Goal: Information Seeking & Learning: Check status

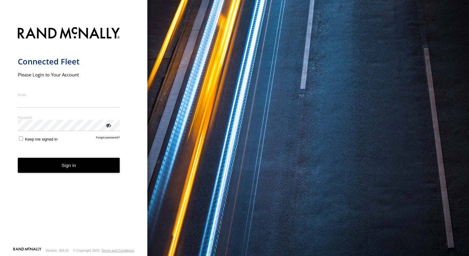
click at [67, 101] on input "Email" at bounding box center [69, 102] width 102 height 11
type input "**********"
click at [18, 158] on button "Sign in" at bounding box center [69, 165] width 102 height 15
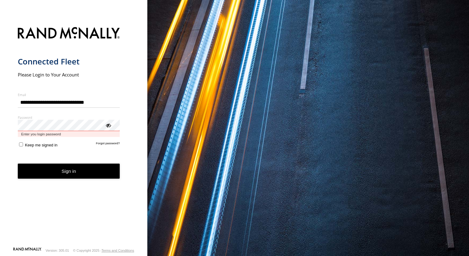
click at [18, 164] on button "Sign in" at bounding box center [69, 171] width 102 height 15
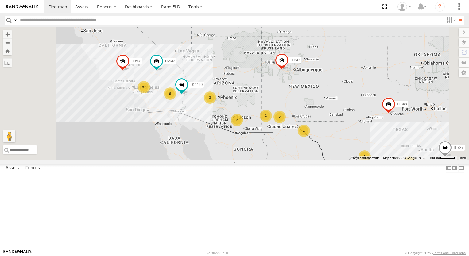
drag, startPoint x: 244, startPoint y: 159, endPoint x: 266, endPoint y: 181, distance: 30.6
click at [266, 160] on div "TL348 TL132 TL787 TL347 TL608 11 37 6 3 3 3 2 2 2 TK#490 2 TK943" at bounding box center [234, 93] width 469 height 133
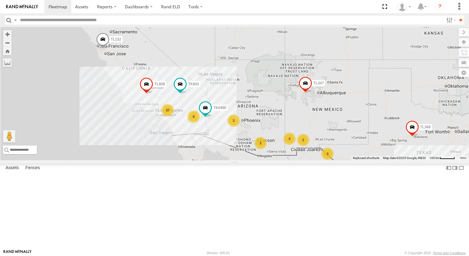
click at [266, 160] on div "TL348 TL132 TL787 TL347 TL608 11 37 6 3 3 3 2 2 2 TK#490 2 TK943" at bounding box center [234, 93] width 469 height 133
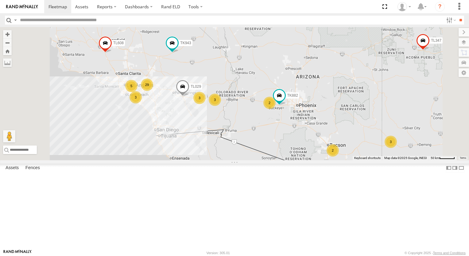
drag, startPoint x: 256, startPoint y: 160, endPoint x: 280, endPoint y: 167, distance: 24.8
click at [264, 160] on div "TL348 TL132 TL787 TL347 TL608 TK943 29 3 3 TK882 5 3 TL029 3 2 2" at bounding box center [234, 93] width 469 height 133
click at [281, 160] on div "TL348 TL132 TL787 TL347 TL608 TK943 29 3 3 TK882 5 3 TL029 3 2 2" at bounding box center [234, 93] width 469 height 133
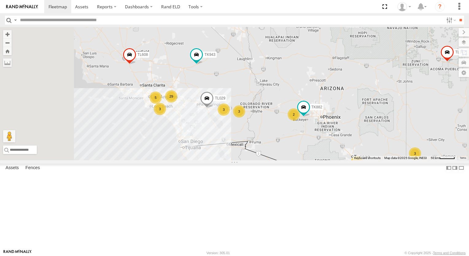
click at [281, 160] on div "TL348 TL132 TL787 TL347 TL608 TK943 29 3 3 TK882 5 3 TL029 3 2 2" at bounding box center [234, 93] width 469 height 133
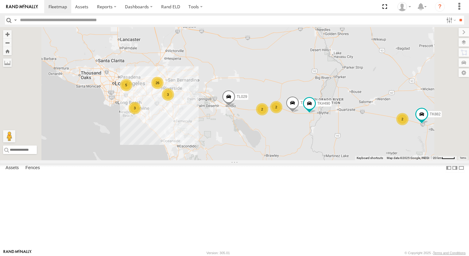
drag, startPoint x: 255, startPoint y: 145, endPoint x: 308, endPoint y: 178, distance: 62.4
click at [305, 160] on div "TL348 TL132 TL787 TL347 TL608 TK943 TK882 TL029 26 3 2 5 2 3 TL180 2 TK#490" at bounding box center [234, 93] width 469 height 133
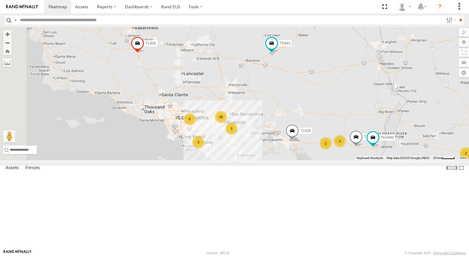
click at [308, 160] on div "TL348 TL132 TL787 TL347 TL608 TK943 TK882 TL029 26 3 2 5 2 3 TL180 2 TK#490" at bounding box center [234, 93] width 469 height 133
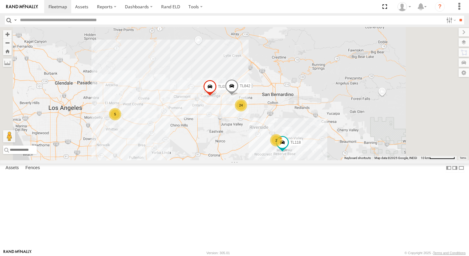
click at [247, 112] on div "24" at bounding box center [241, 105] width 12 height 12
click at [320, 152] on div "TL348 TL132 TL787 TL347 TL608 TK943 TK882 TL029 TL180 TK#490 24 TL118 5 TL030 2…" at bounding box center [234, 93] width 469 height 133
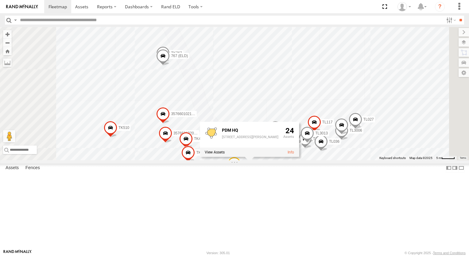
drag, startPoint x: 294, startPoint y: 83, endPoint x: 313, endPoint y: 96, distance: 22.8
click at [307, 92] on div "TL348 TL132 TL787 TL347 TL608 TK943 TK882 TL029 TL180 TK#490 TL118 TL030 TL842 …" at bounding box center [234, 93] width 469 height 133
click at [314, 96] on div "TL348 TL132 TL787 TL347 TL608 TK943 TK882 TL029 TL180 TK#490 TL118 TL030 TL842 …" at bounding box center [234, 93] width 469 height 133
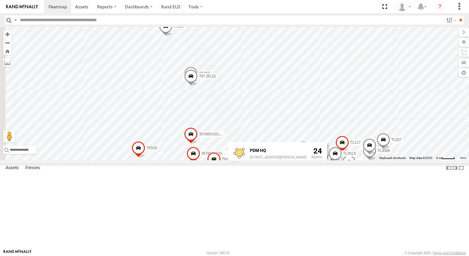
click at [314, 96] on div "TL348 TL132 TL787 TL347 TL608 TK943 TK882 TL029 TL180 TK#490 TL118 TL030 TL842 …" at bounding box center [234, 93] width 469 height 133
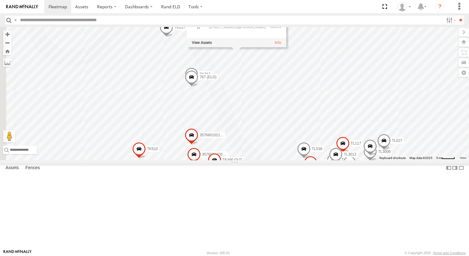
click at [246, 129] on div "TL348 TL132 TL787 TL347 TL608 TK943 TK882 TL029 TL180 TK#490 TL118 TL030 TL842 …" at bounding box center [234, 93] width 469 height 133
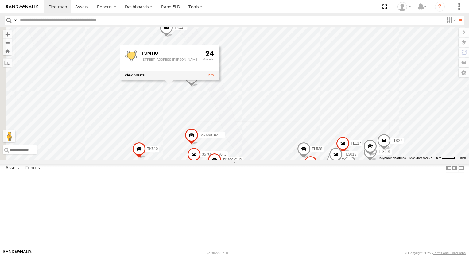
click at [324, 110] on div "TL348 TL132 TL787 TL347 TL608 TK943 TK882 TL029 TL180 TK#490 TL118 TL030 TL842 …" at bounding box center [234, 93] width 469 height 133
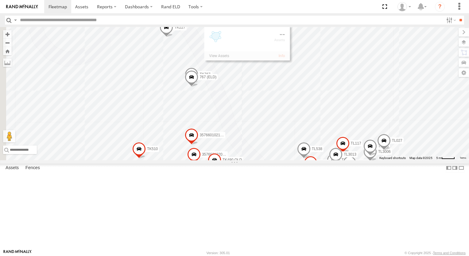
click at [324, 110] on div "TL348 TL132 TL787 TL347 TL608 TK943 TK882 TL029 TL180 TK#490 TL118 TL030 TL842 …" at bounding box center [234, 93] width 469 height 133
click at [198, 84] on span at bounding box center [192, 76] width 14 height 17
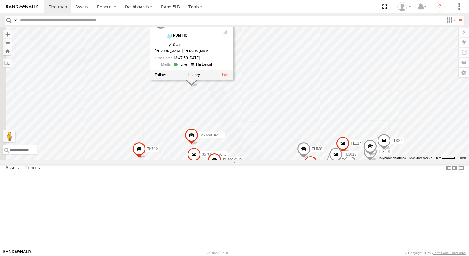
drag, startPoint x: 269, startPoint y: 115, endPoint x: 253, endPoint y: 109, distance: 16.8
click at [189, 68] on link at bounding box center [181, 65] width 16 height 6
click at [214, 68] on link at bounding box center [202, 65] width 23 height 6
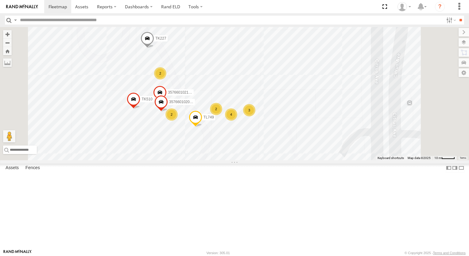
click at [291, 108] on div "TL348 TL132 TL787 TL347 TL608 TK943 TK882 TL029 TL180 TK#490 TL118 TL030 TL842 …" at bounding box center [234, 93] width 469 height 133
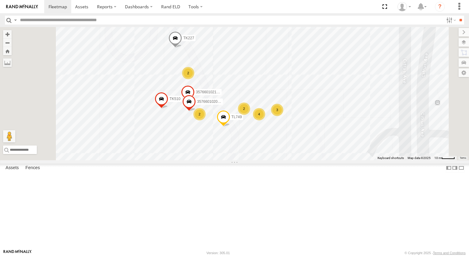
click at [310, 107] on div "TL348 TL132 TL787 TL347 TL608 TK943 TK882 TL029 TL180 TK#490 TL118 TL030 TL842 …" at bounding box center [234, 93] width 469 height 133
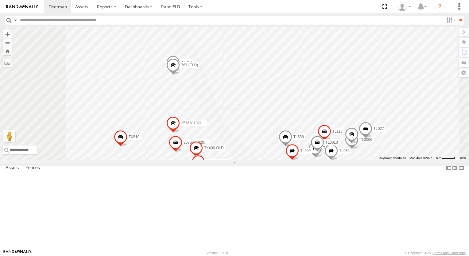
drag, startPoint x: 305, startPoint y: 108, endPoint x: 323, endPoint y: 102, distance: 19.0
click at [323, 102] on div "TL348 TL132 TL787 TL347 TL608 TK943 TK882 TL029 TL180 TK#490 TL118 TL030 TL842 …" at bounding box center [234, 93] width 469 height 133
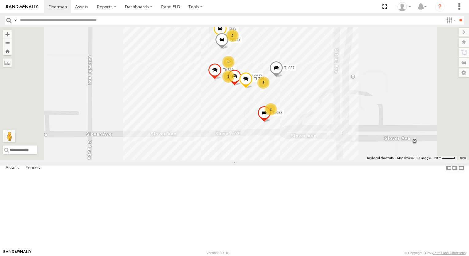
drag, startPoint x: 339, startPoint y: 51, endPoint x: 337, endPoint y: 61, distance: 10.3
click at [339, 55] on div "TL348 TL132 TL787 TL347 TL608 TK943 TK882 TL029 TL180 TK#490 TL118 TL030 TL842 …" at bounding box center [234, 93] width 469 height 133
drag, startPoint x: 337, startPoint y: 61, endPoint x: 335, endPoint y: 66, distance: 5.4
click at [335, 64] on div "TL348 TL132 TL787 TL347 TL608 TK943 TK882 TL029 TL180 TK#490 TL118 TL030 TL842 …" at bounding box center [234, 93] width 469 height 133
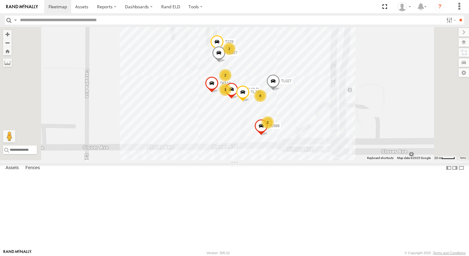
click at [332, 72] on div "TL348 TL132 TL787 TL347 TL608 TK943 TK882 TL029 TL180 TK#490 TL118 TL030 TL842 …" at bounding box center [234, 93] width 469 height 133
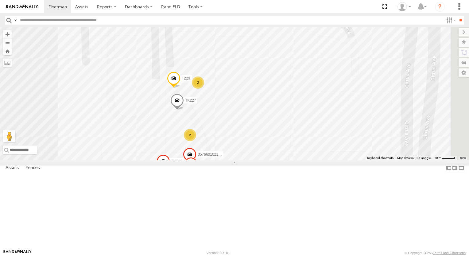
drag, startPoint x: 294, startPoint y: 165, endPoint x: 305, endPoint y: 126, distance: 40.4
click at [296, 154] on div "TL348 TL132 TL787 TL347 TL608 TK943 TK882 TL029 TL180 TK#490 TL118 TL030 TL842 …" at bounding box center [234, 93] width 469 height 133
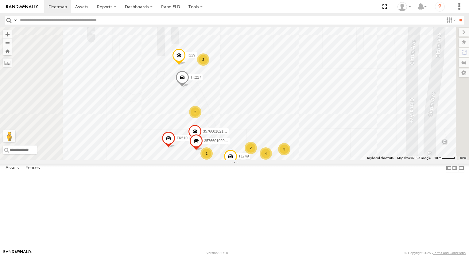
click at [306, 125] on div "TL348 TL132 TL787 TL347 TL608 TK943 TK882 TL029 TL180 TK#490 TL118 TL030 TL842 …" at bounding box center [234, 93] width 469 height 133
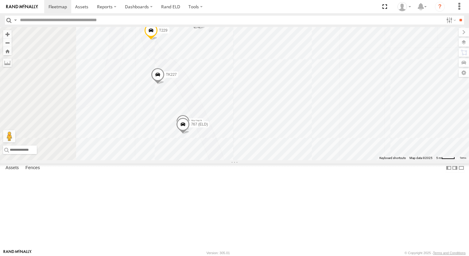
click at [190, 131] on span at bounding box center [183, 123] width 14 height 17
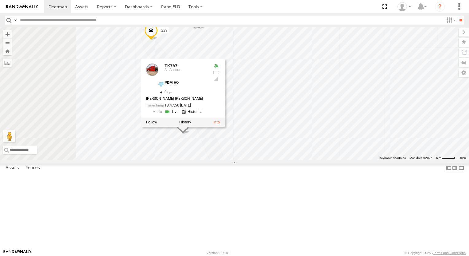
drag, startPoint x: 259, startPoint y: 161, endPoint x: 261, endPoint y: 156, distance: 5.2
click at [206, 115] on link at bounding box center [193, 112] width 23 height 6
click at [53, 10] on link at bounding box center [57, 6] width 27 height 13
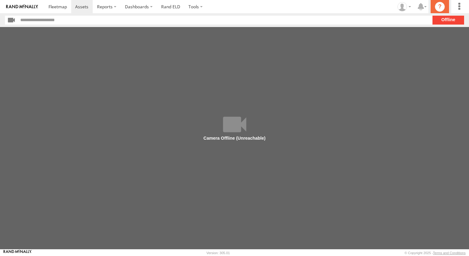
click at [441, 6] on icon "?" at bounding box center [440, 7] width 10 height 10
click at [413, 19] on label at bounding box center [419, 20] width 13 height 9
click at [0, 0] on span "Last Month" at bounding box center [0, 0] width 0 height 0
click at [428, 19] on input "**" at bounding box center [429, 20] width 7 height 9
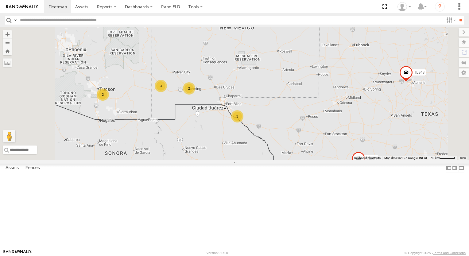
drag, startPoint x: 283, startPoint y: 136, endPoint x: 288, endPoint y: 98, distance: 38.2
click at [288, 98] on div "TL348 TL132 TL787 TL347 TL608 3 3 TL384 2 2 TK421" at bounding box center [234, 93] width 469 height 133
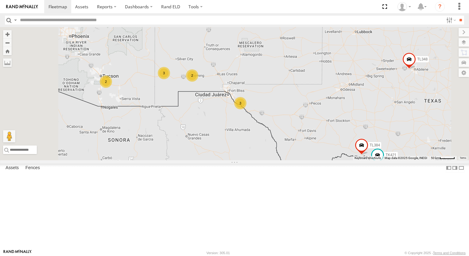
click at [247, 109] on div "3" at bounding box center [240, 103] width 12 height 12
click at [317, 151] on div "TL348 TL132 TL787 TL347 TL608 3 3 TL384 2 2 TK421" at bounding box center [234, 93] width 469 height 133
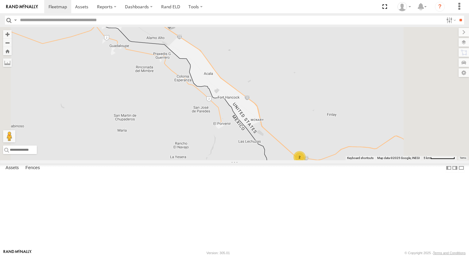
click at [306, 163] on div "2" at bounding box center [300, 157] width 12 height 12
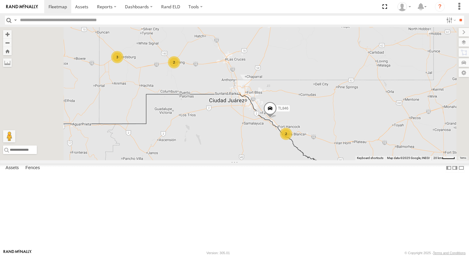
click at [180, 69] on div "2" at bounding box center [174, 62] width 12 height 12
click at [252, 106] on div "TL348 TL132 TL787 TL347 TL608 TL384 TK421 TL846 3 2 2" at bounding box center [234, 93] width 469 height 133
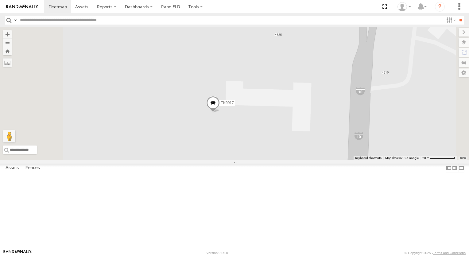
drag, startPoint x: 259, startPoint y: 146, endPoint x: 255, endPoint y: 71, distance: 74.7
click at [255, 71] on div "TL348 TL132 TL787 TL347 TL608 TL384 TK421 TL846 TK9917 TL131" at bounding box center [234, 93] width 469 height 133
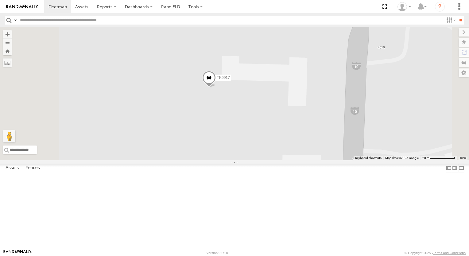
drag, startPoint x: 251, startPoint y: 119, endPoint x: 246, endPoint y: 92, distance: 27.1
click at [246, 92] on div "TL348 TL132 TL787 TL347 TL608 TL384 TK421 TL846 TK9917 TL131" at bounding box center [234, 93] width 469 height 133
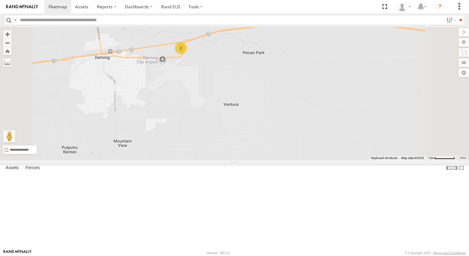
drag, startPoint x: 247, startPoint y: 72, endPoint x: 297, endPoint y: 73, distance: 50.7
click at [297, 73] on div "TL348 TL132 TL787 TL347 TL608 TL384 TK421 TL846 2" at bounding box center [234, 93] width 469 height 133
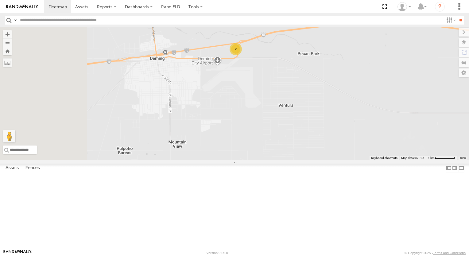
click at [297, 73] on div "TL348 TL132 TL787 TL347 TL608 TL384 TK421 TL846 2" at bounding box center [234, 93] width 469 height 133
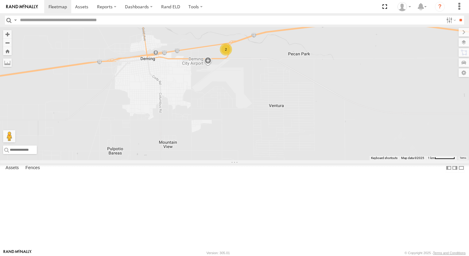
drag, startPoint x: 332, startPoint y: 71, endPoint x: 308, endPoint y: 71, distance: 24.9
click at [308, 71] on div "TL348 TL132 TL787 TL347 TL608 TL384 TK421 TL846 2" at bounding box center [234, 93] width 469 height 133
